Goal: Transaction & Acquisition: Purchase product/service

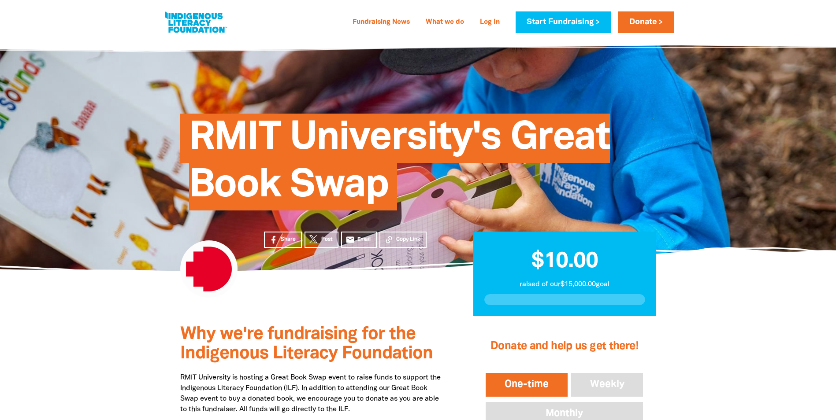
click at [182, 30] on link at bounding box center [196, 22] width 66 height 27
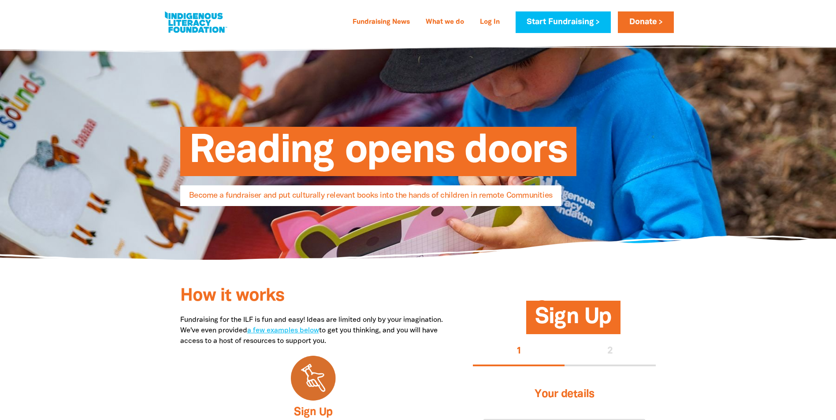
select select "AU"
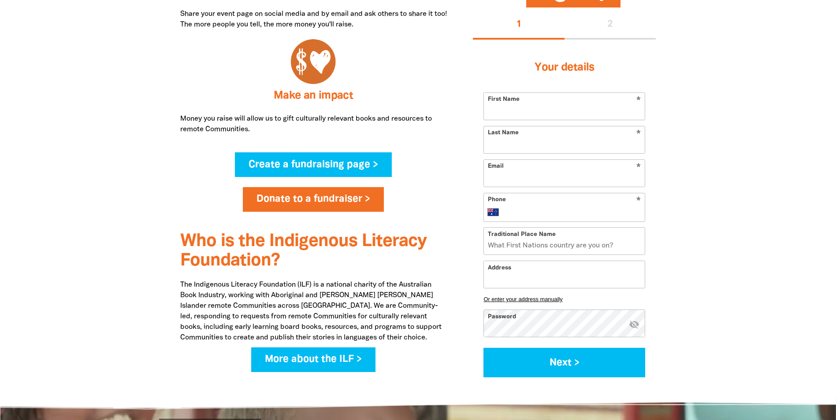
scroll to position [529, 0]
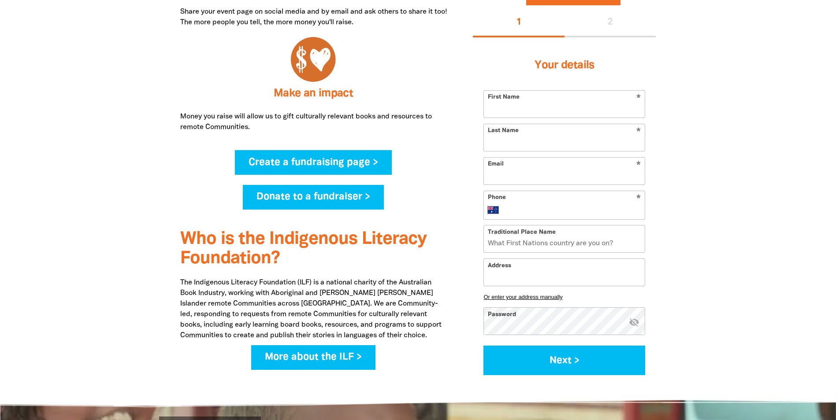
click at [353, 208] on link "Donate to a fundraiser >" at bounding box center [313, 197] width 141 height 25
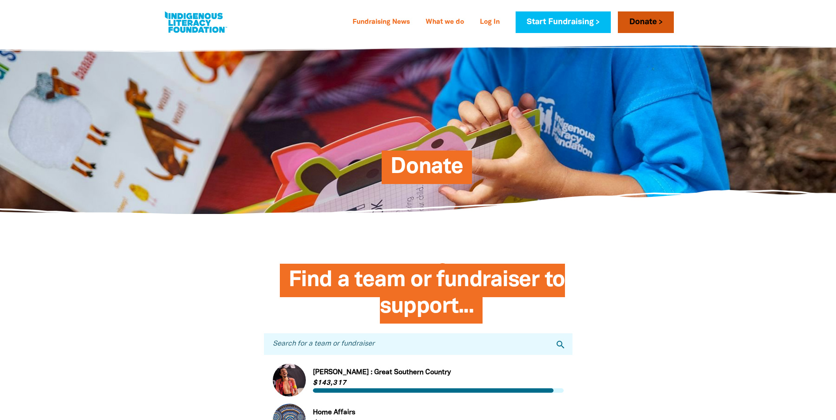
click at [640, 23] on link "Donate" at bounding box center [646, 22] width 56 height 22
click at [637, 19] on link "Donate" at bounding box center [646, 22] width 56 height 22
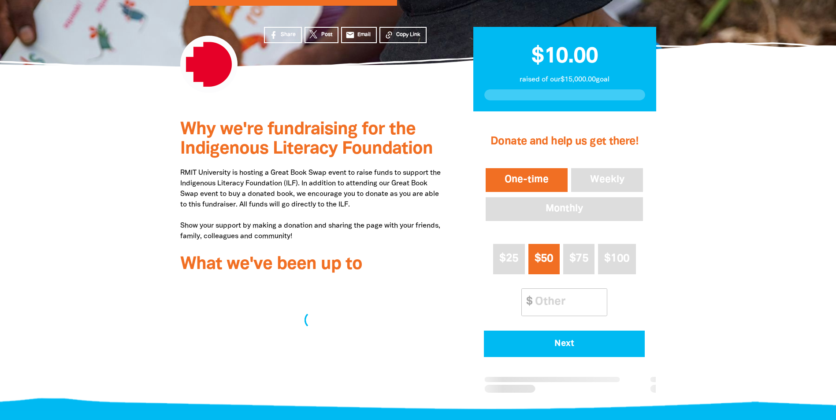
scroll to position [220, 0]
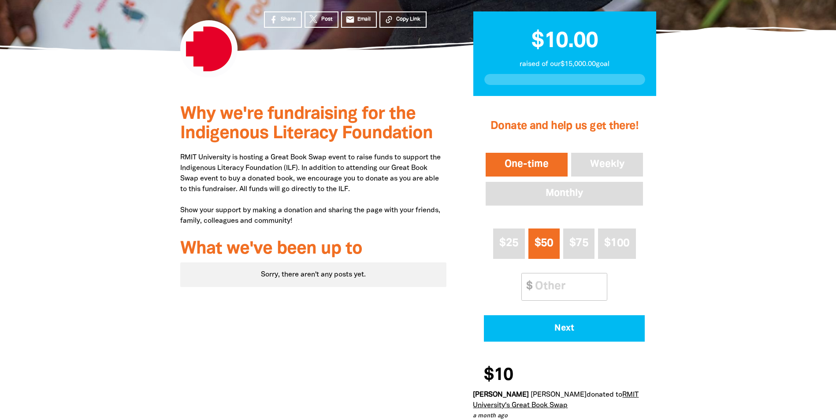
click at [539, 244] on span "$50" at bounding box center [544, 243] width 19 height 10
click at [555, 339] on button "Next" at bounding box center [564, 329] width 161 height 26
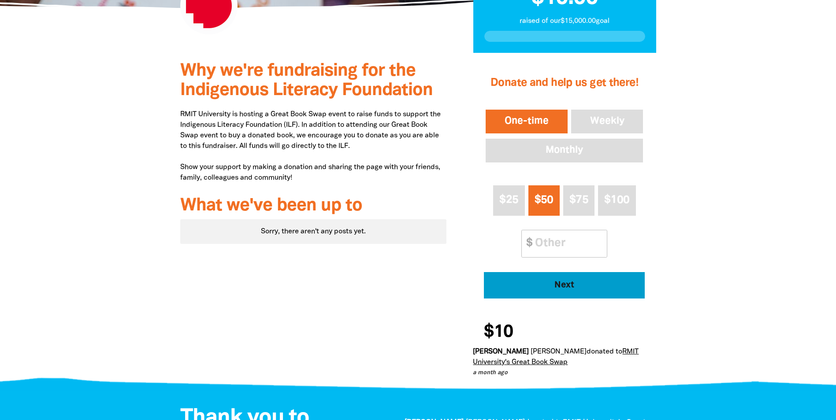
select select "AU"
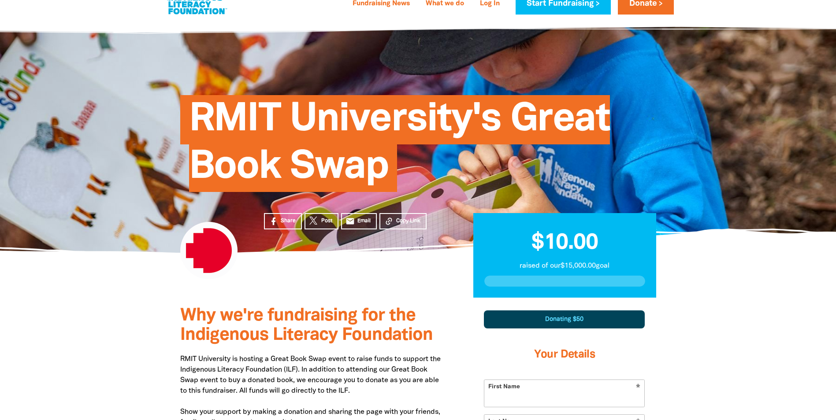
scroll to position [0, 0]
